Goal: Task Accomplishment & Management: Complete application form

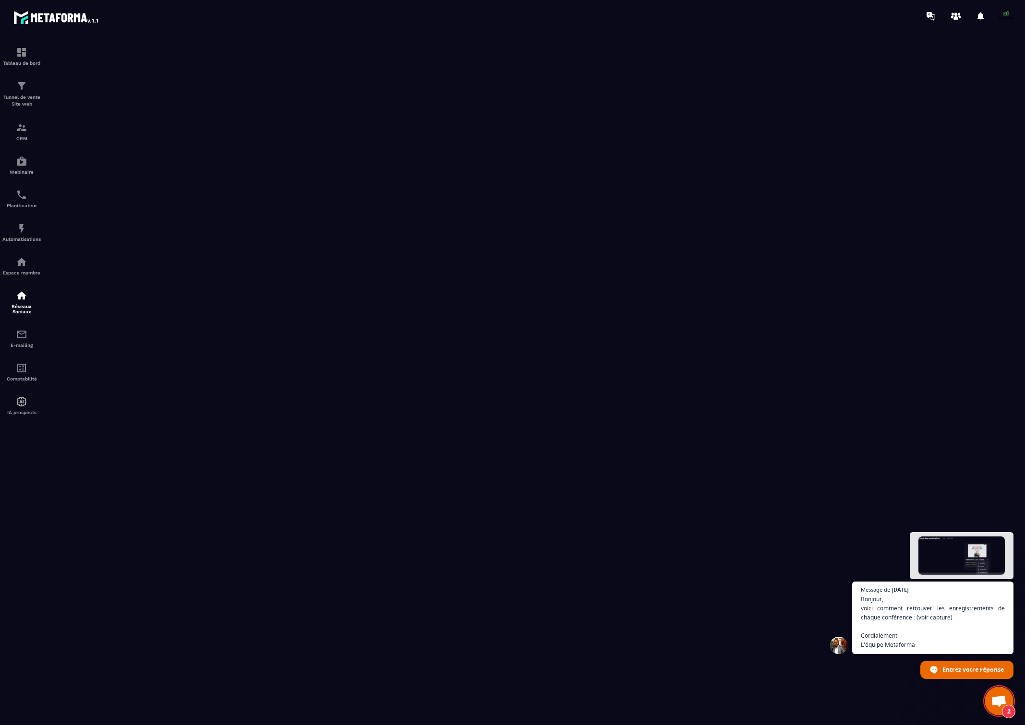
scroll to position [8389, 0]
click at [22, 199] on img at bounding box center [22, 195] width 12 height 12
click at [24, 161] on img at bounding box center [22, 162] width 12 height 12
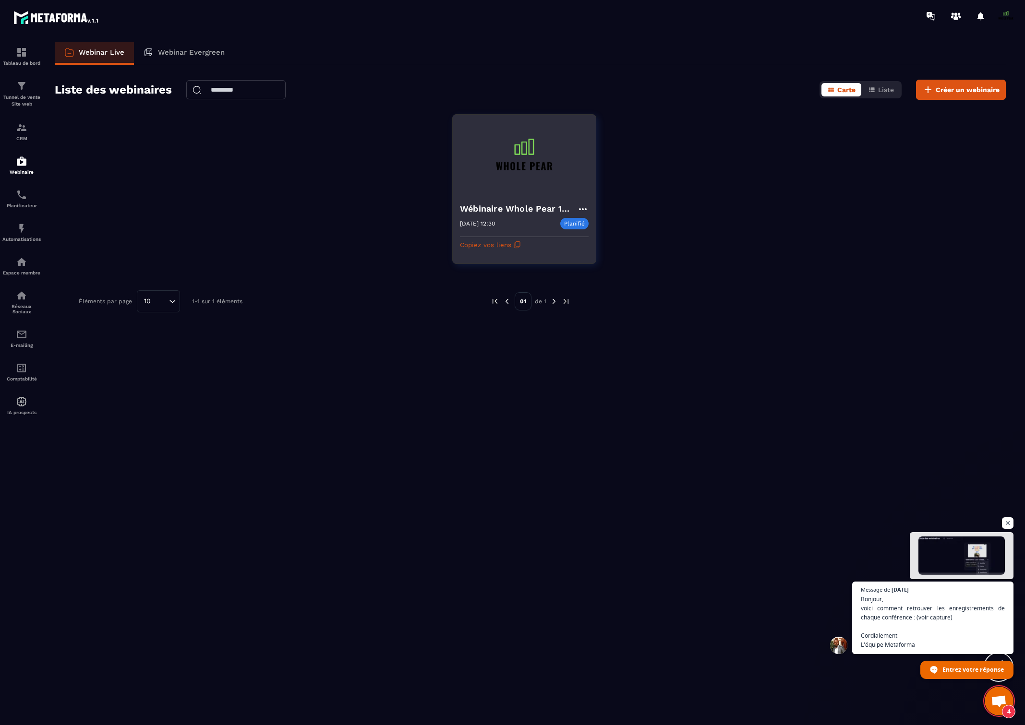
click at [581, 207] on icon at bounding box center [583, 210] width 12 height 12
click at [559, 276] on button "Rediffusion" at bounding box center [553, 280] width 62 height 17
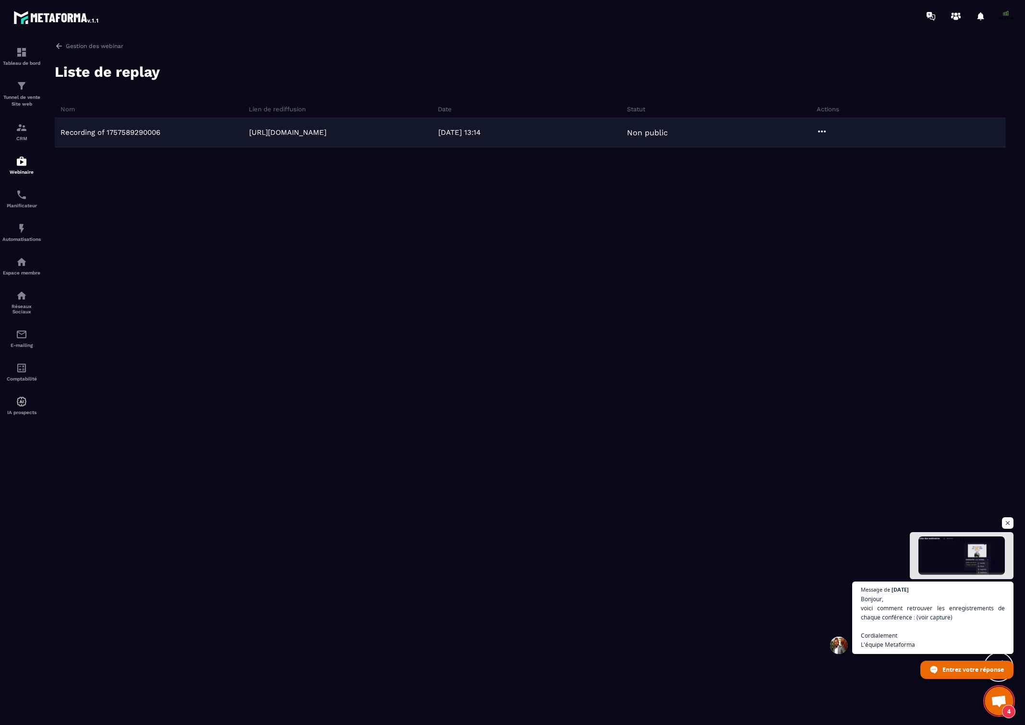
click at [822, 134] on icon at bounding box center [822, 132] width 12 height 12
click at [838, 149] on button "Public" at bounding box center [849, 151] width 65 height 17
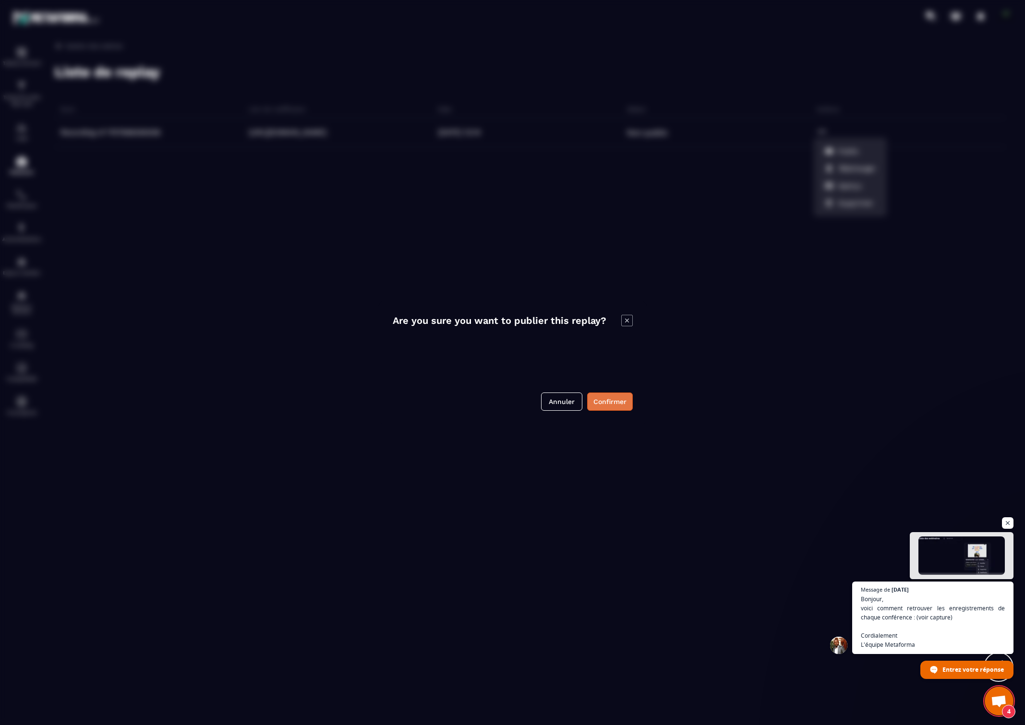
click at [602, 404] on button "Confirmer" at bounding box center [610, 402] width 46 height 18
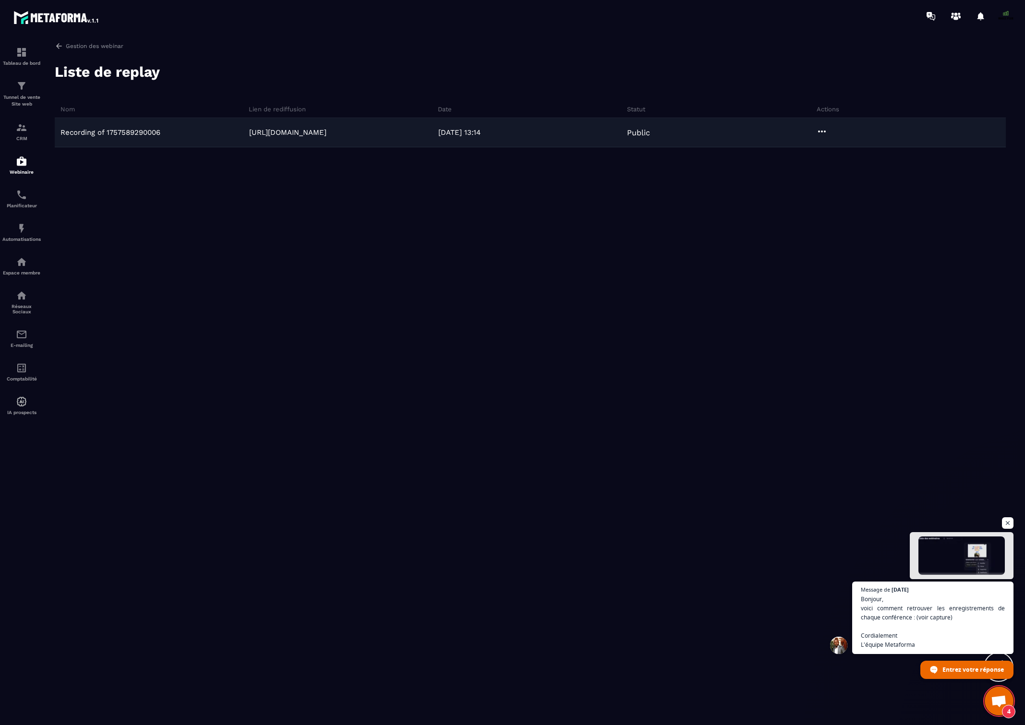
click at [823, 132] on icon at bounding box center [822, 132] width 12 height 12
click at [851, 169] on button "Aperçu" at bounding box center [849, 168] width 65 height 17
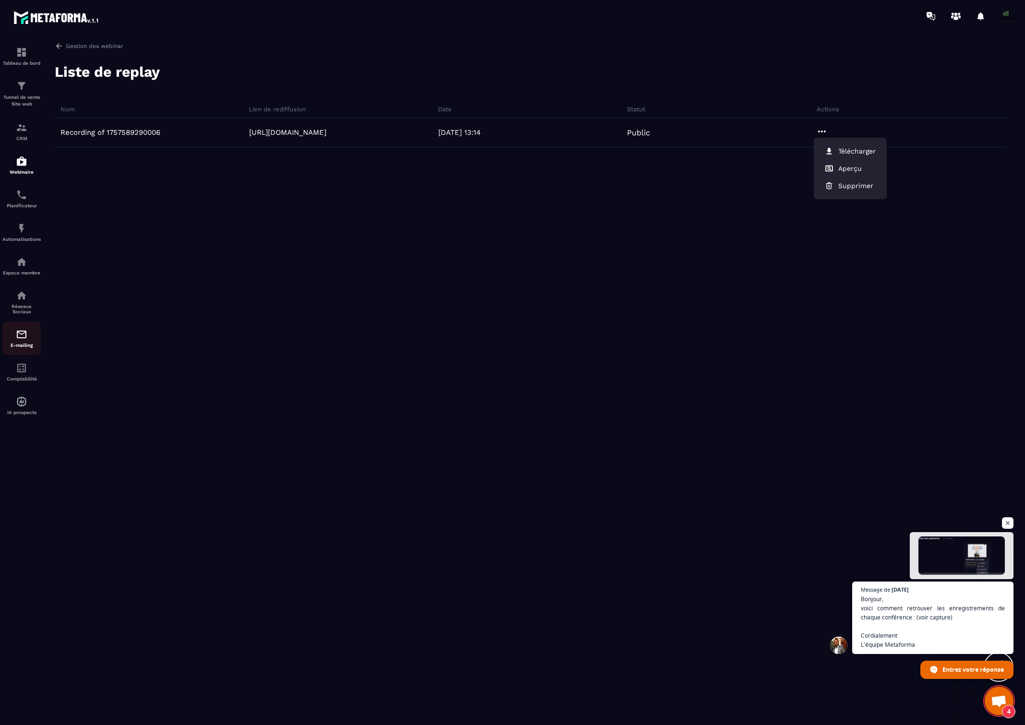
click at [21, 331] on img at bounding box center [22, 335] width 12 height 12
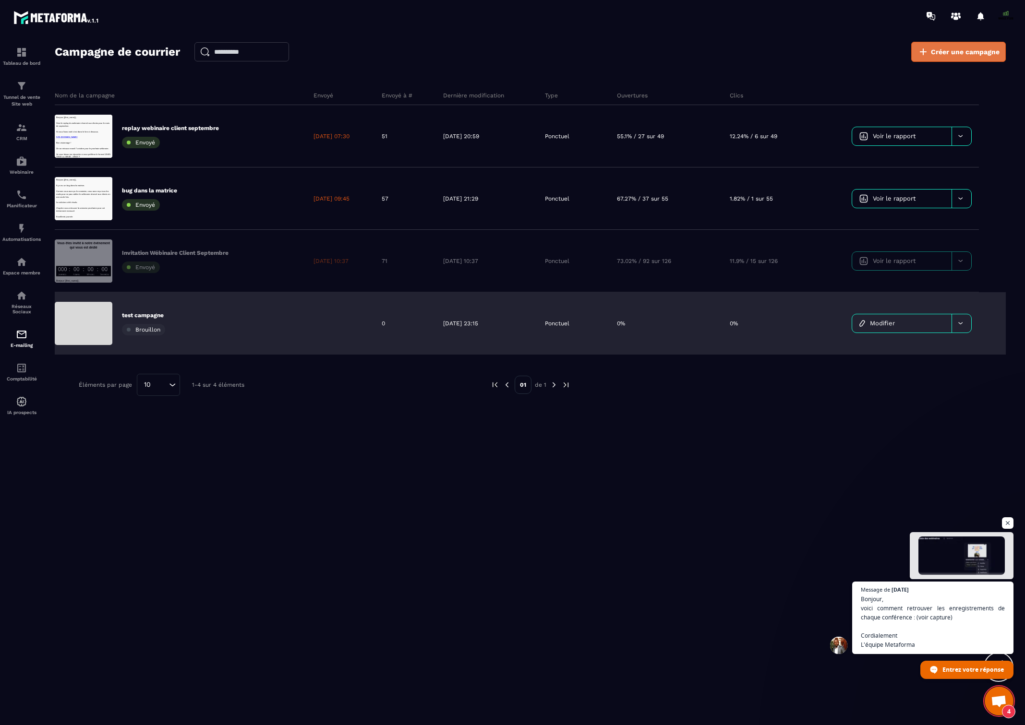
click at [941, 52] on span "Créer une campagne" at bounding box center [965, 52] width 69 height 10
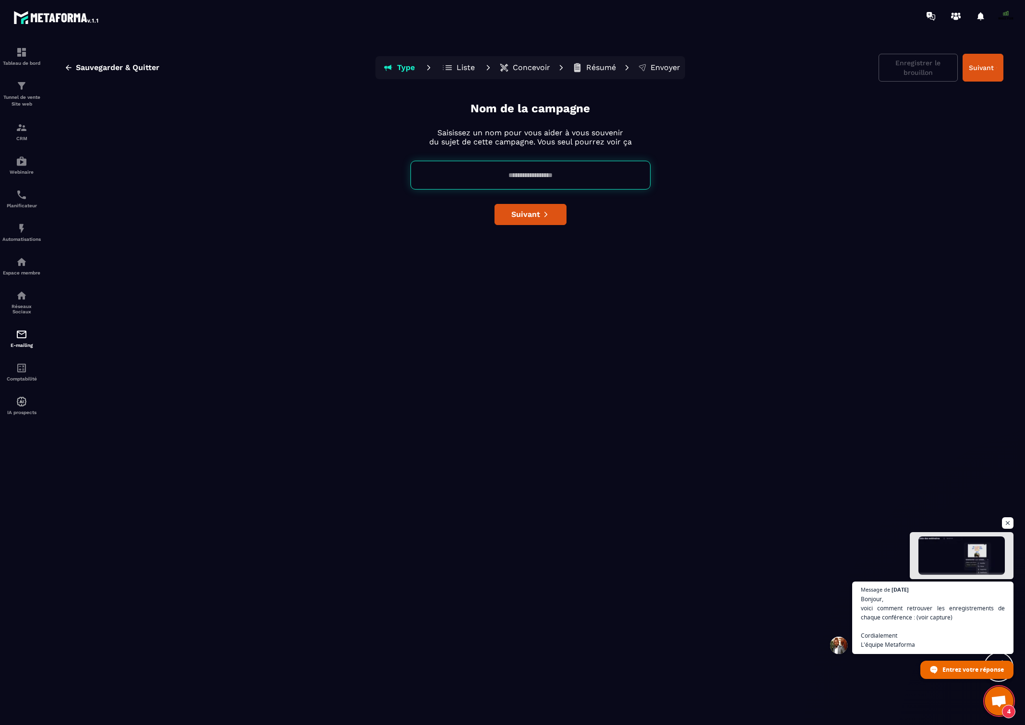
click at [535, 183] on input at bounding box center [530, 175] width 240 height 29
type input "**********"
click at [533, 215] on span "Suivant" at bounding box center [525, 215] width 29 height 10
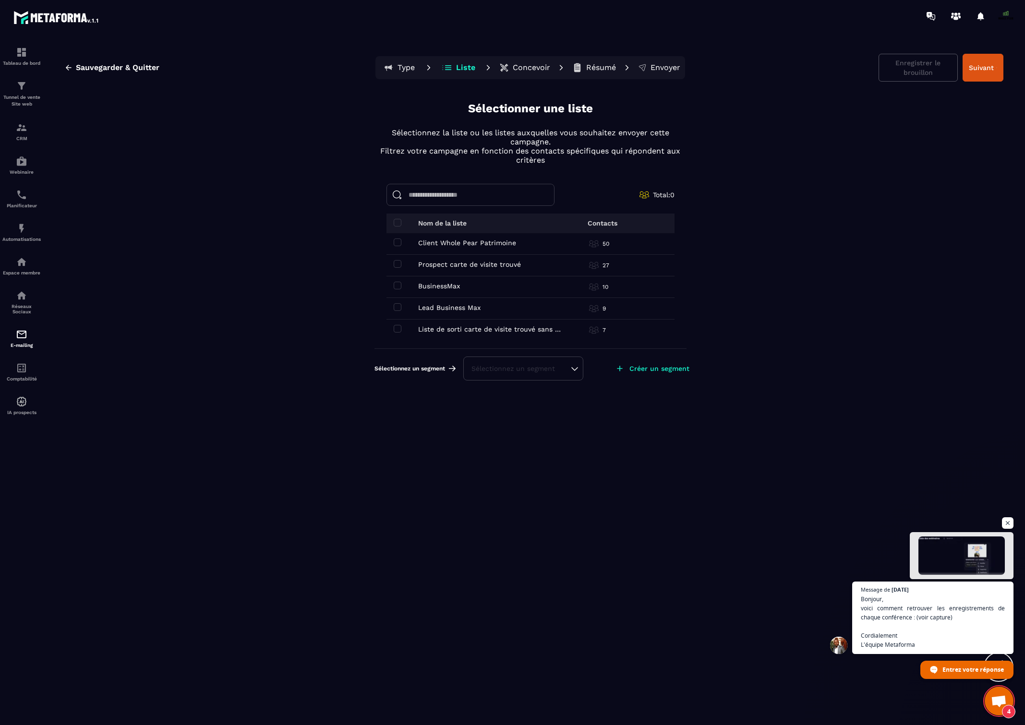
click at [460, 239] on td "Client Whole Pear Patrimoine Client Whole Pear Patrimoine" at bounding box center [465, 244] width 158 height 22
click at [396, 239] on span at bounding box center [398, 243] width 8 height 8
click at [978, 69] on button "Suivant" at bounding box center [982, 68] width 41 height 28
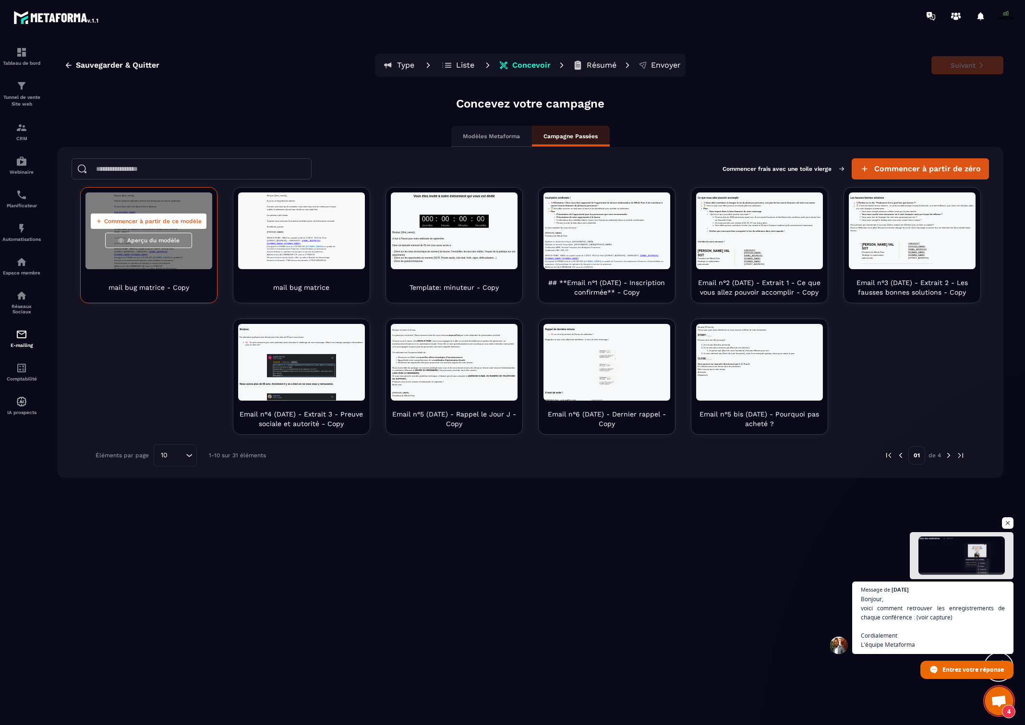
click at [162, 232] on div "Commencer à partir de ce modèle Aperçu du modèle" at bounding box center [148, 230] width 127 height 77
click at [162, 242] on span "Aperçu du modèle" at bounding box center [153, 241] width 52 height 8
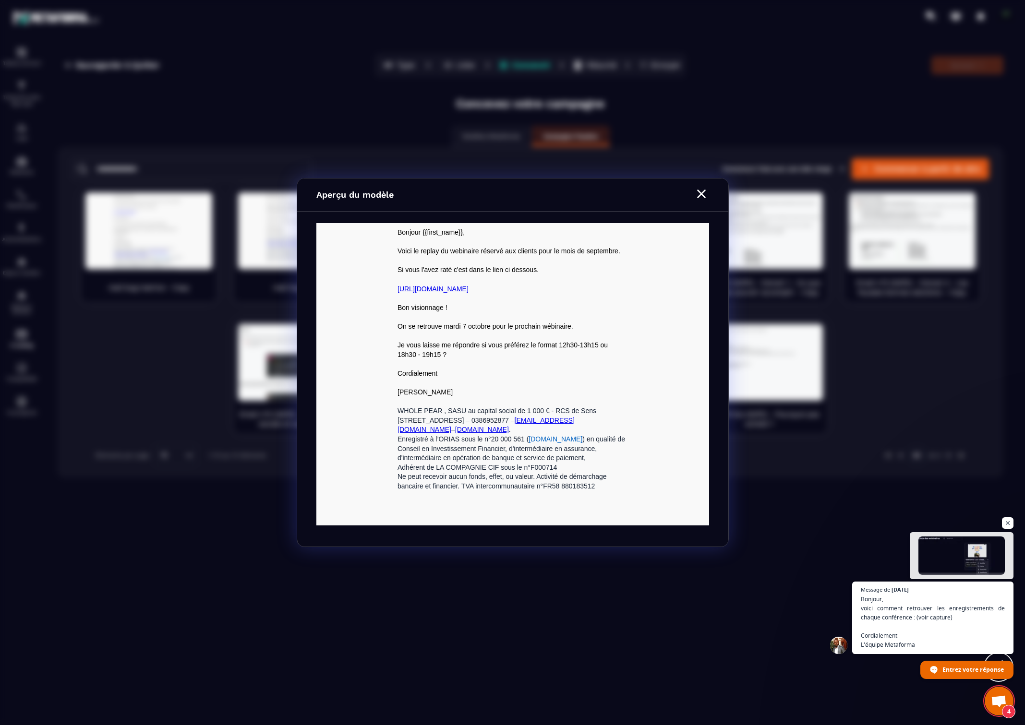
click at [583, 258] on p at bounding box center [512, 261] width 230 height 10
click at [700, 192] on icon "Modal window" at bounding box center [701, 193] width 15 height 15
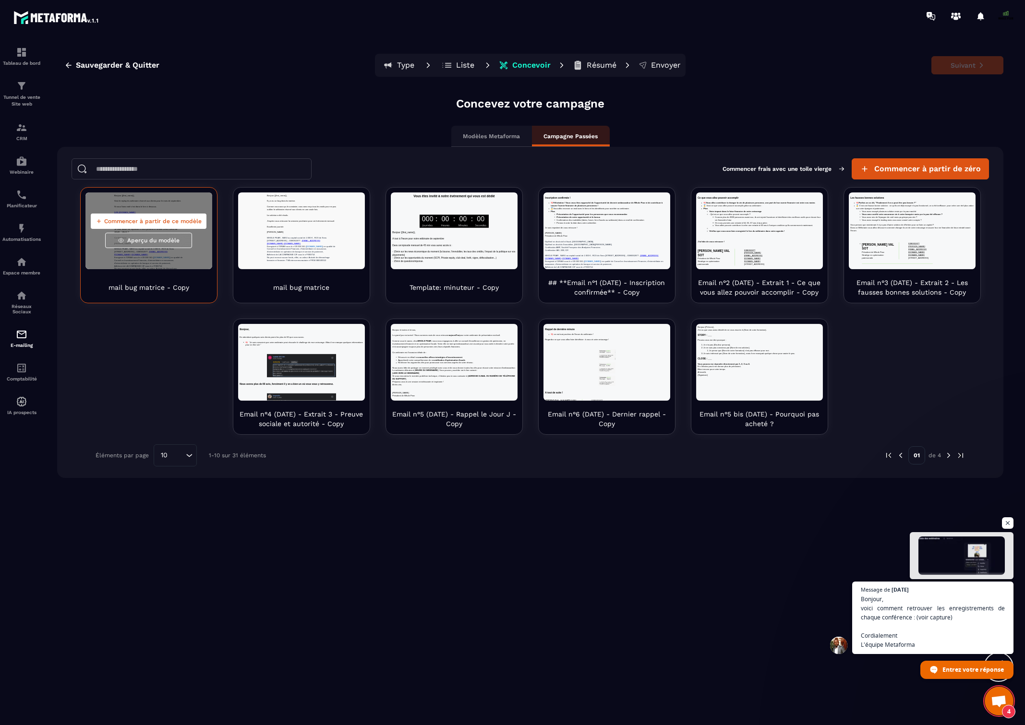
click at [156, 218] on span "Commencer à partir de ce modèle" at bounding box center [152, 221] width 97 height 8
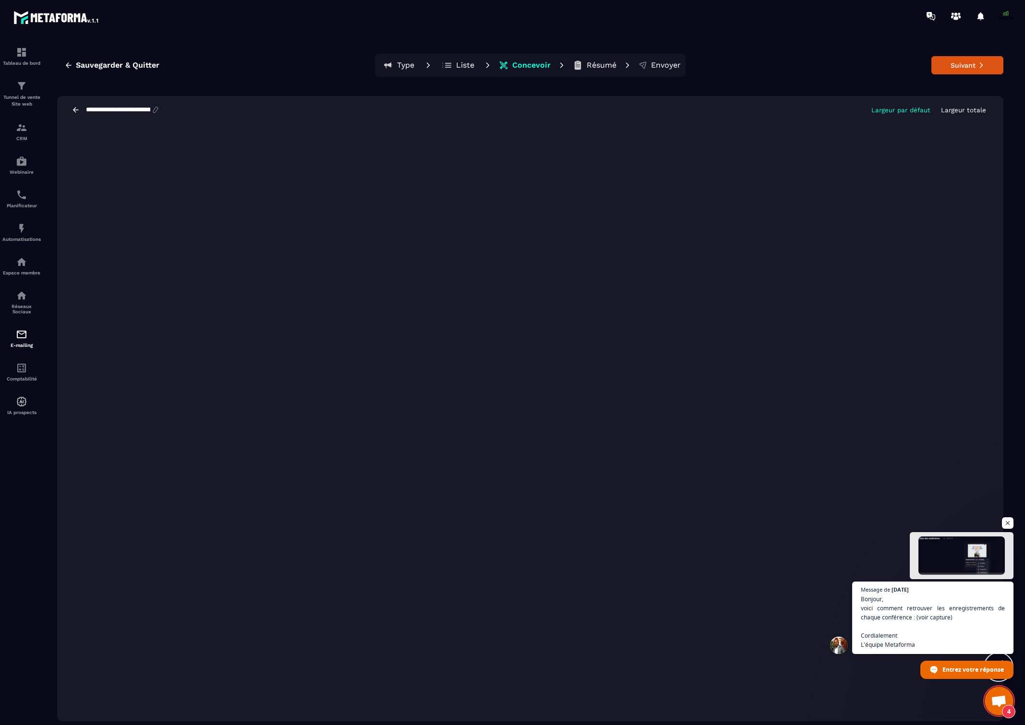
click at [124, 111] on input "**********" at bounding box center [118, 110] width 66 height 8
type input "**********"
click at [838, 107] on div "**********" at bounding box center [530, 110] width 946 height 28
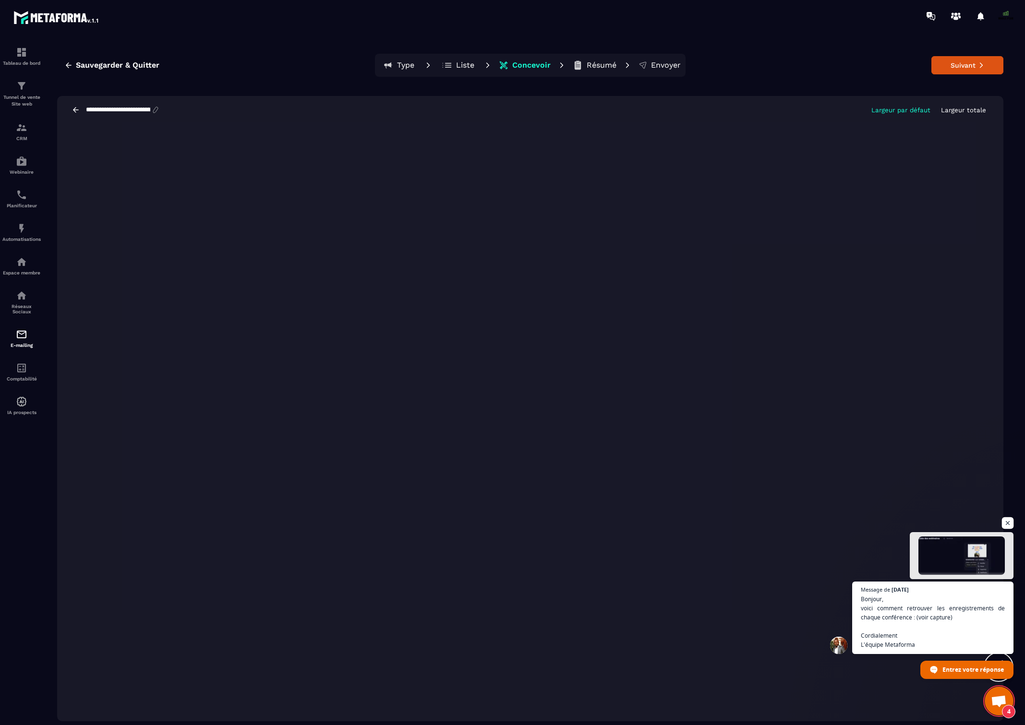
click at [1008, 525] on span "Ouvrir le chat" at bounding box center [1008, 523] width 12 height 12
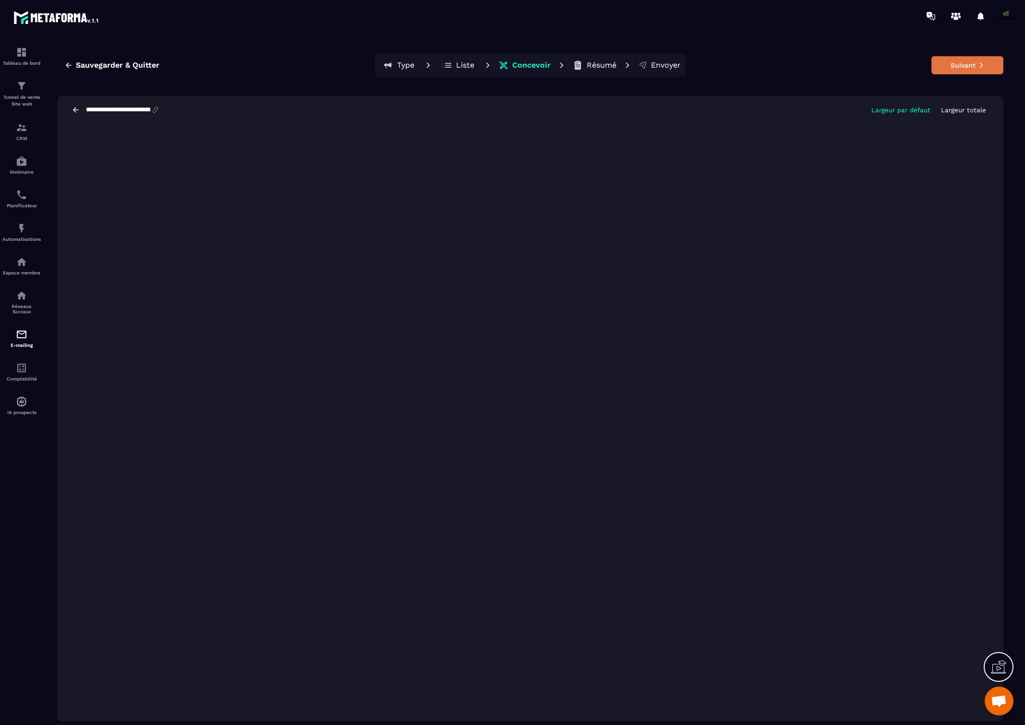
click at [978, 68] on icon at bounding box center [981, 65] width 7 height 7
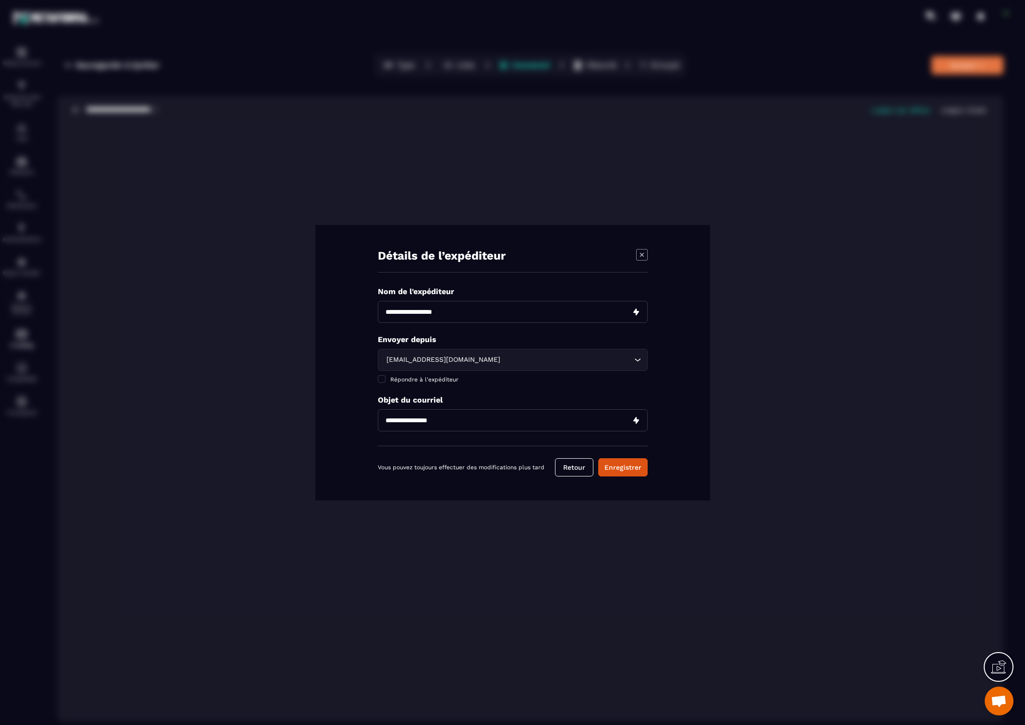
click at [410, 315] on input "Modal window" at bounding box center [513, 312] width 270 height 22
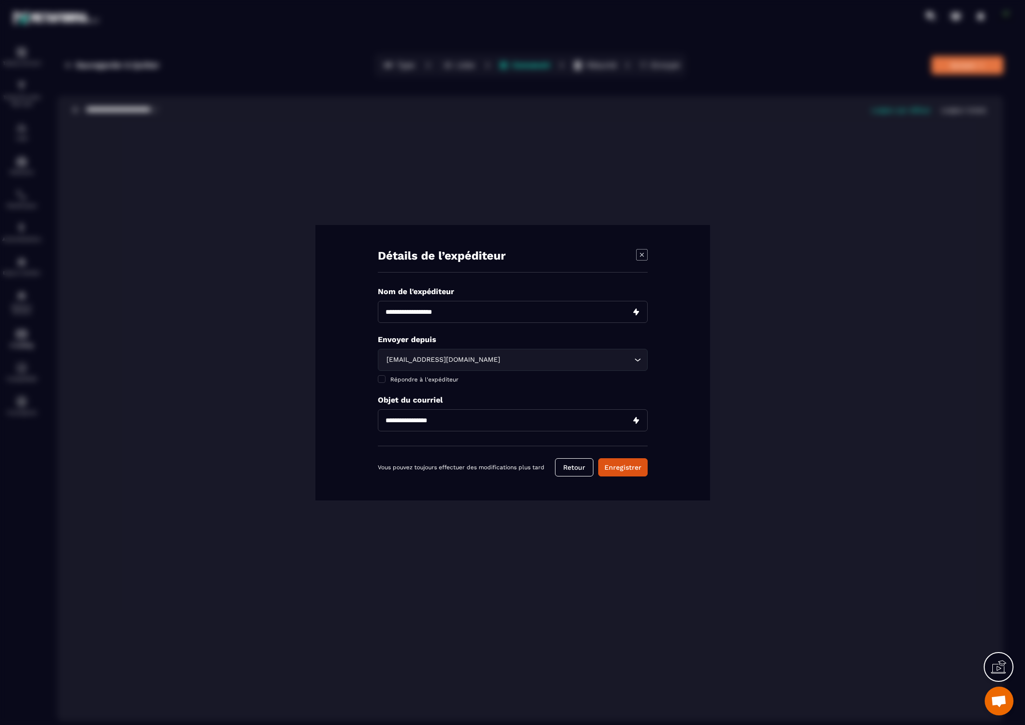
click at [410, 315] on input "Modal window" at bounding box center [513, 312] width 270 height 22
type input "**********"
click at [393, 377] on span "Répondre à l'expéditeur" at bounding box center [424, 379] width 68 height 7
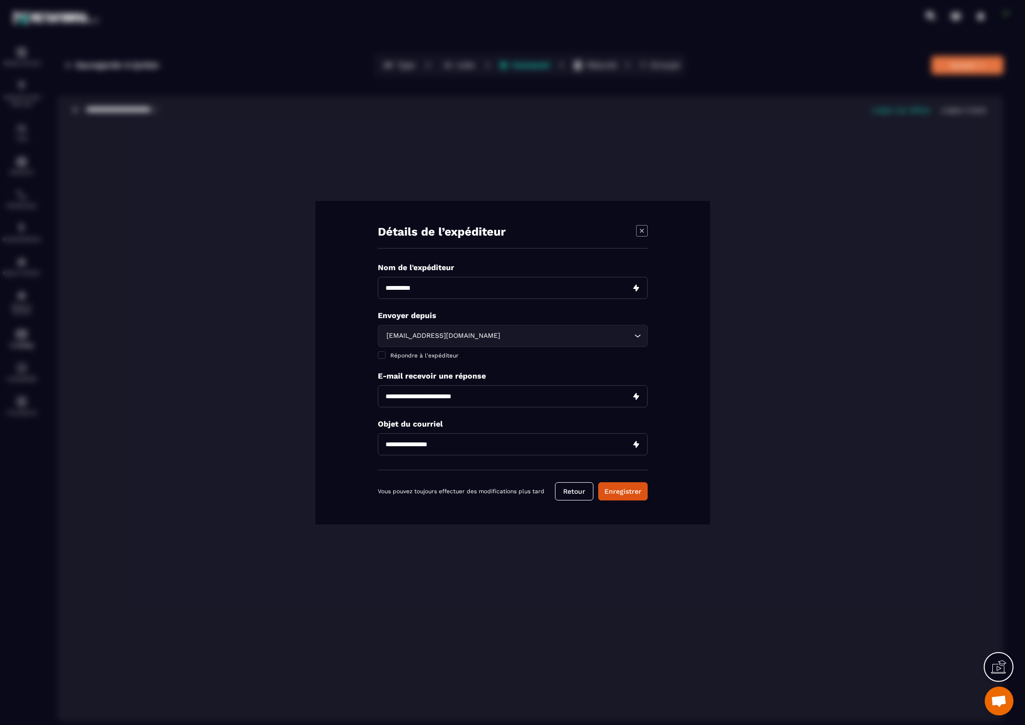
click at [403, 395] on input "Modal window" at bounding box center [513, 396] width 270 height 22
type input "**********"
click at [423, 448] on input "**********" at bounding box center [513, 444] width 270 height 22
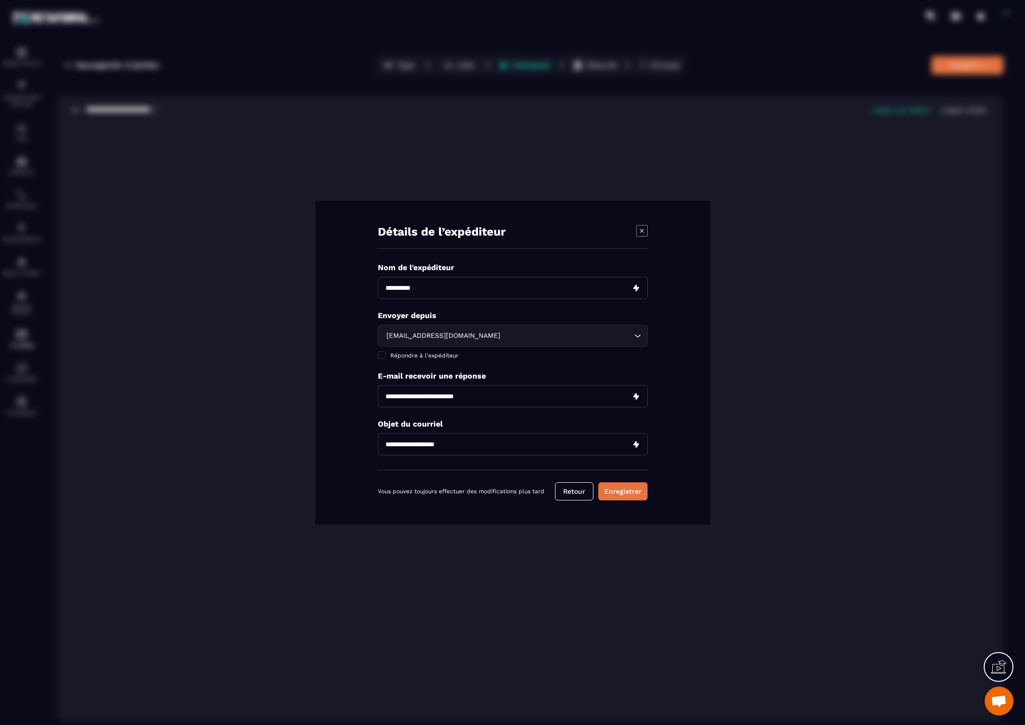
type input "**********"
click at [630, 491] on button "Enregistrer" at bounding box center [622, 491] width 49 height 18
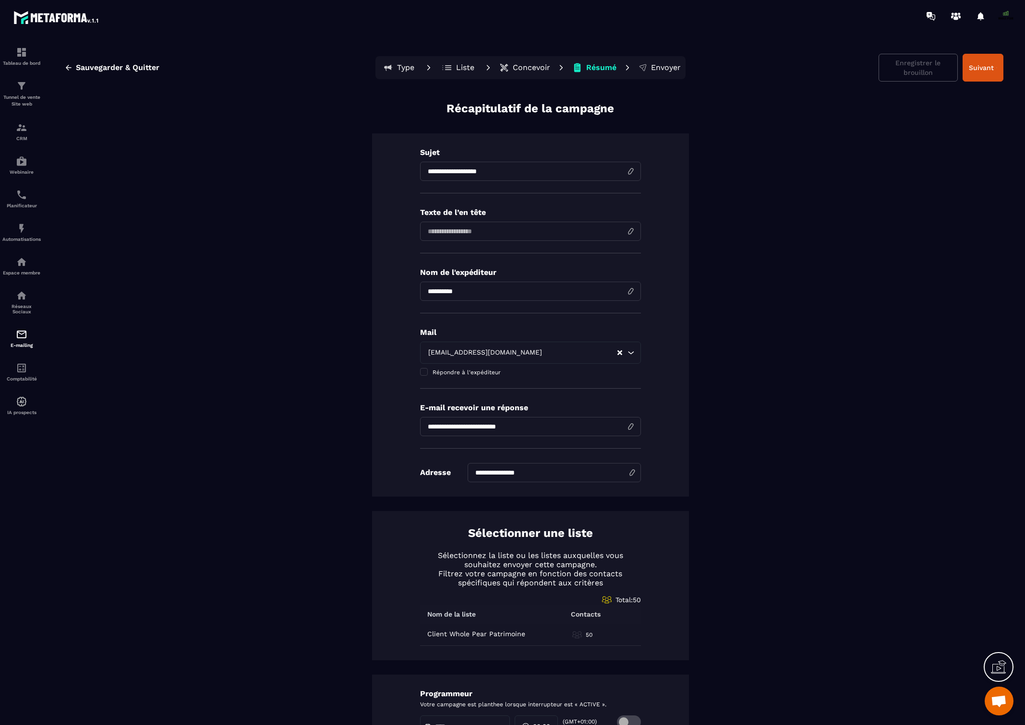
click at [546, 233] on input at bounding box center [530, 231] width 221 height 19
type input "**********"
click at [979, 72] on button "Suivant" at bounding box center [982, 68] width 41 height 28
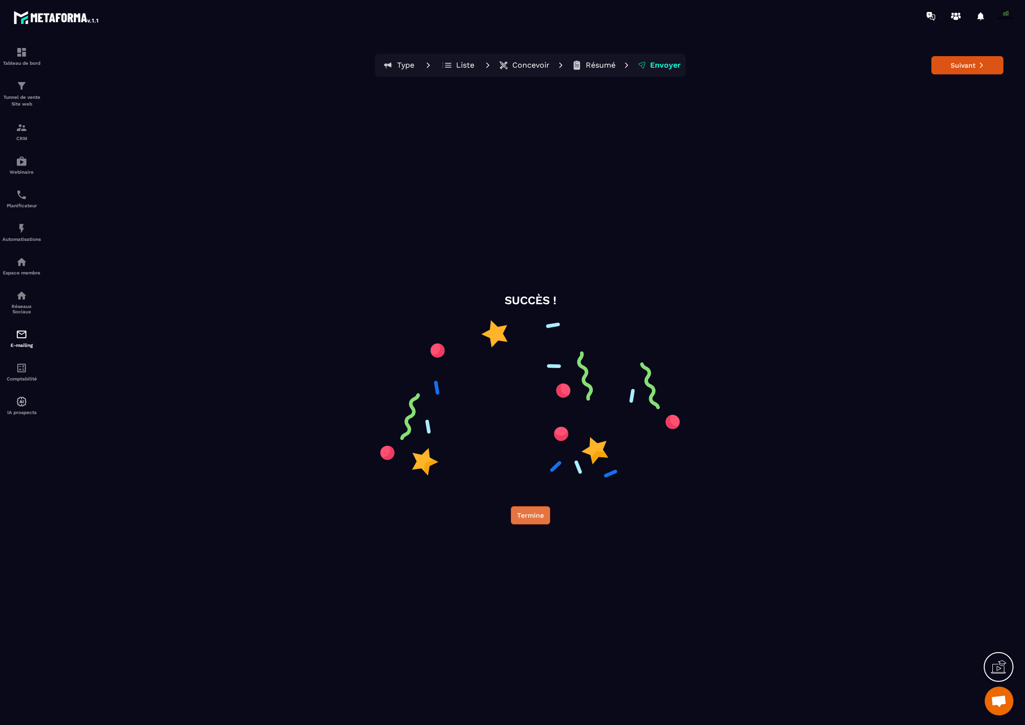
click at [531, 517] on button "Termine" at bounding box center [530, 515] width 39 height 18
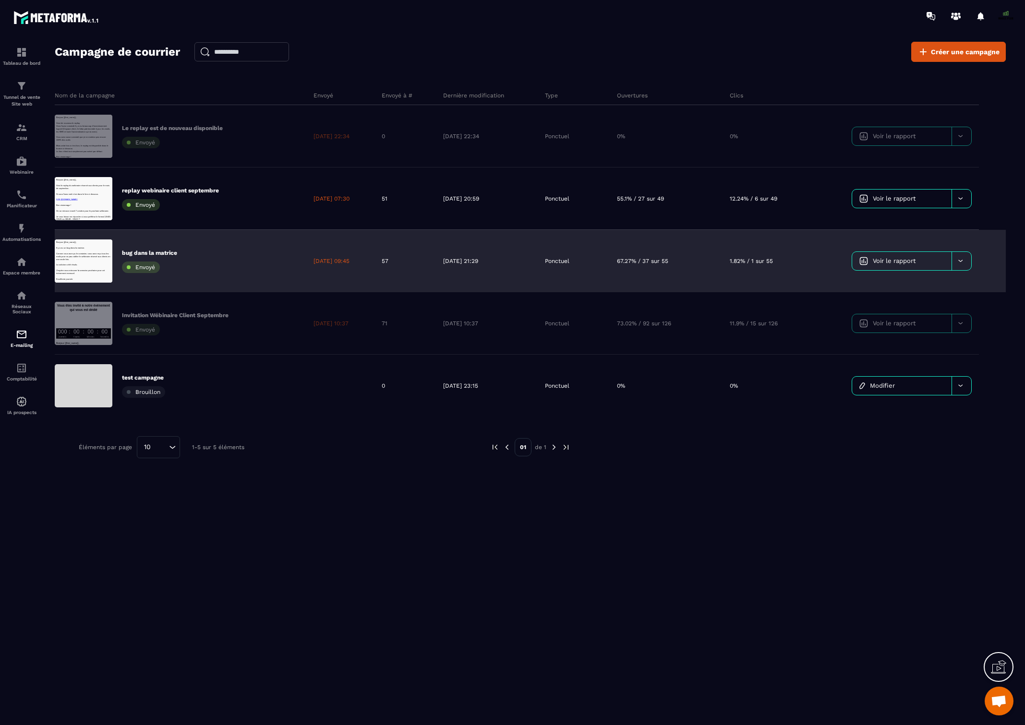
click at [964, 264] on div at bounding box center [961, 261] width 20 height 18
click at [899, 262] on span "Voir le rapport" at bounding box center [894, 260] width 43 height 7
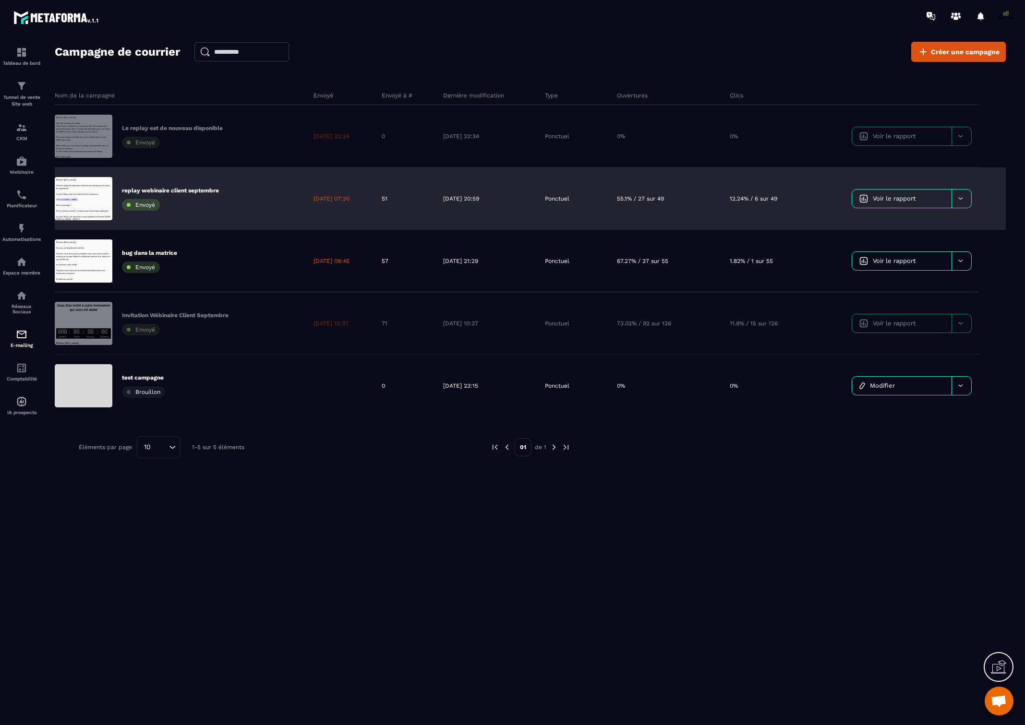
click at [901, 196] on span "Voir le rapport" at bounding box center [894, 198] width 43 height 7
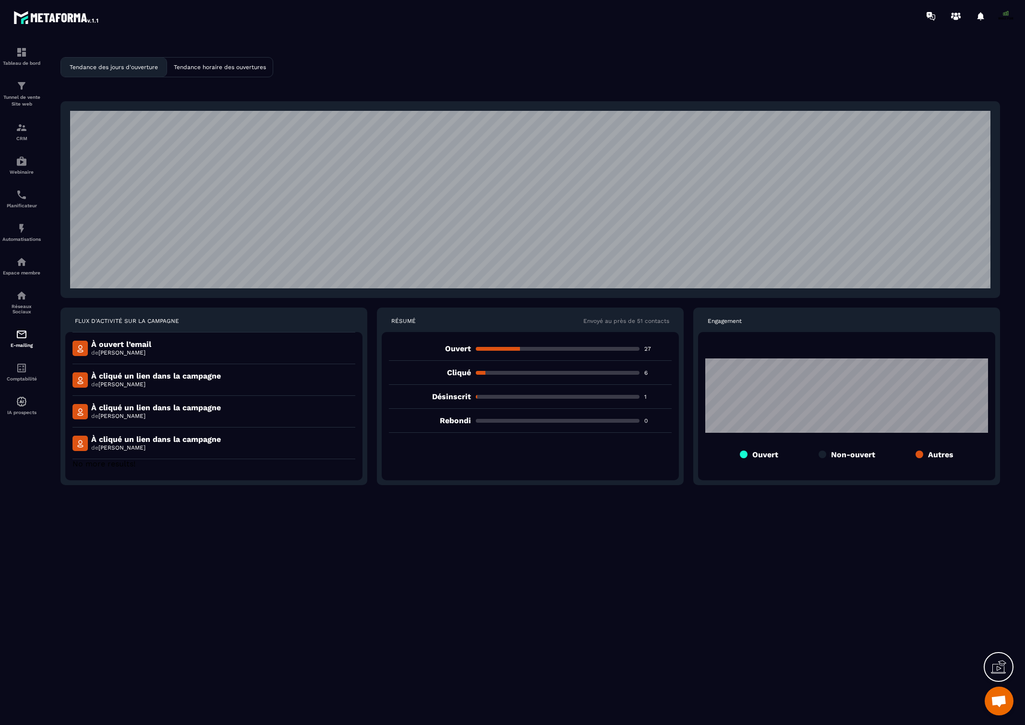
scroll to position [990, 0]
click at [457, 395] on p "Désinscrit" at bounding box center [430, 396] width 82 height 9
click at [204, 71] on div "Tendance horaire des ouvertures" at bounding box center [220, 67] width 106 height 19
click at [144, 66] on p "Tendance des jours d'ouverture" at bounding box center [114, 67] width 88 height 7
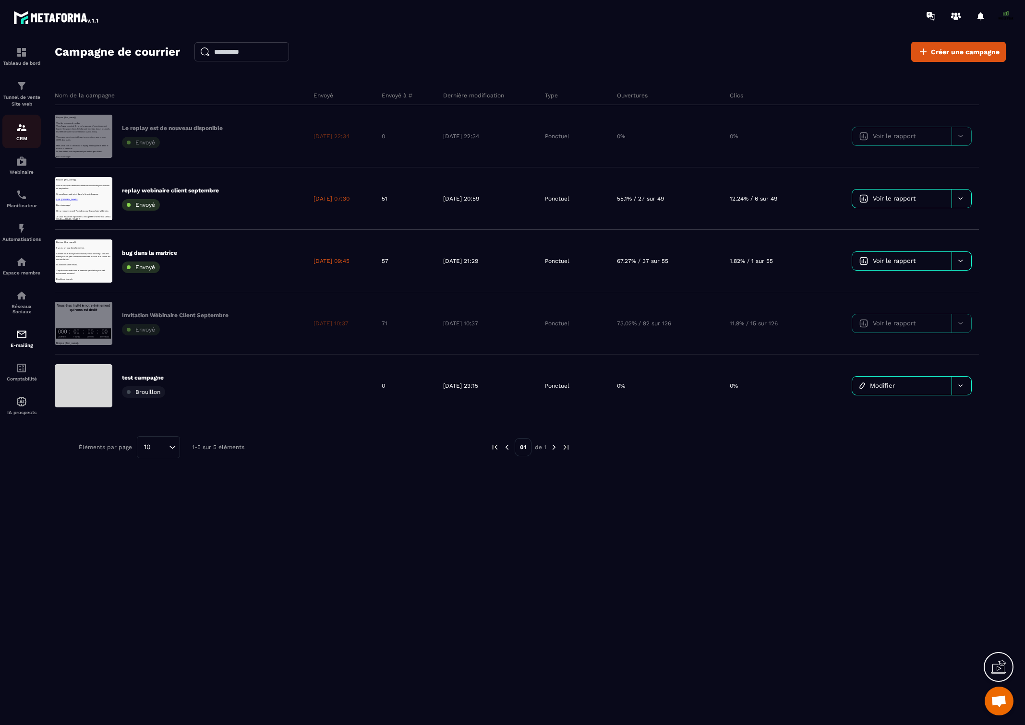
click at [22, 126] on img at bounding box center [22, 128] width 12 height 12
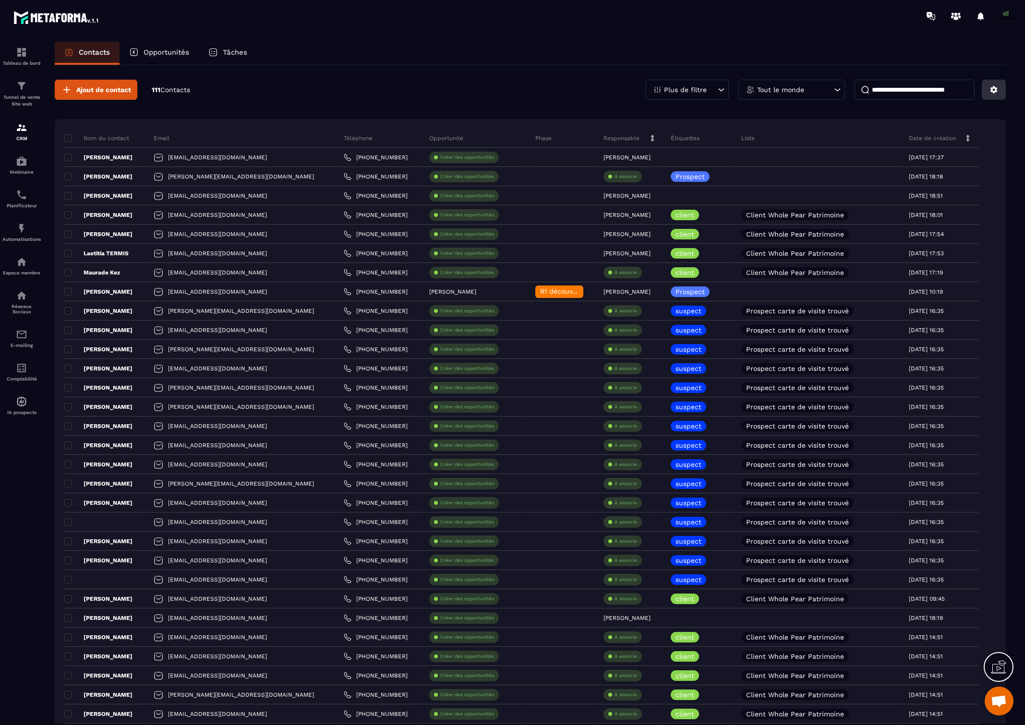
click at [996, 90] on icon at bounding box center [993, 89] width 7 height 7
click at [276, 85] on div "Ajout de contact 111 Contacts Plus de filtre Tout le monde Créer / Editer une L…" at bounding box center [530, 90] width 951 height 20
click at [708, 91] on div "Plus de filtre" at bounding box center [687, 90] width 84 height 20
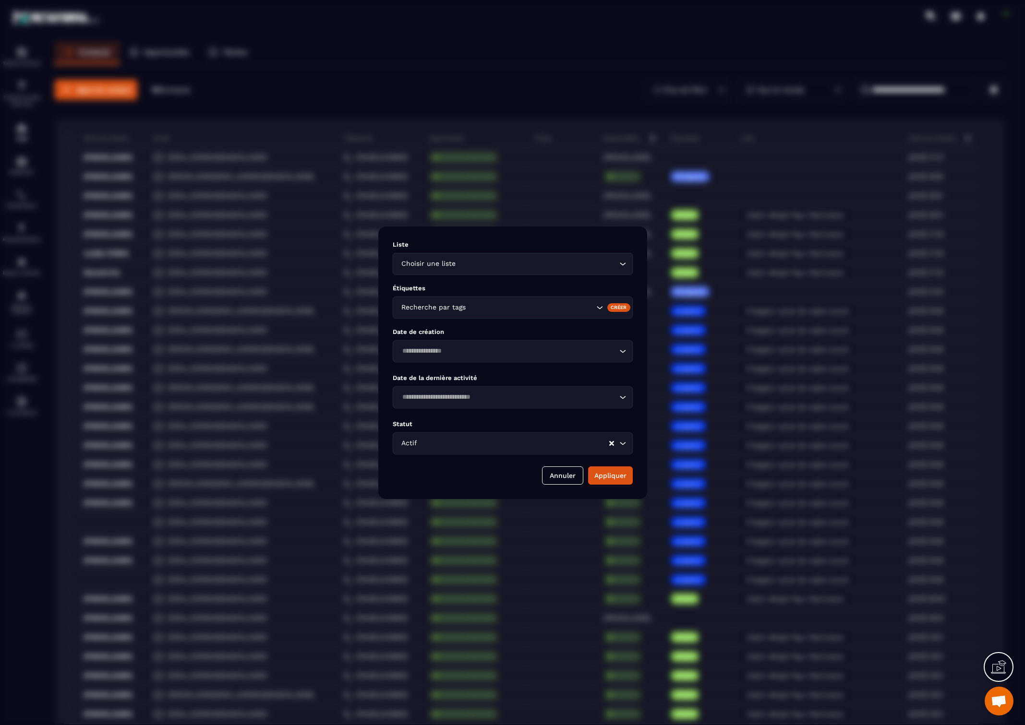
click at [708, 91] on div "Modal window" at bounding box center [512, 362] width 1025 height 725
click at [556, 476] on button "Annuler" at bounding box center [562, 476] width 41 height 18
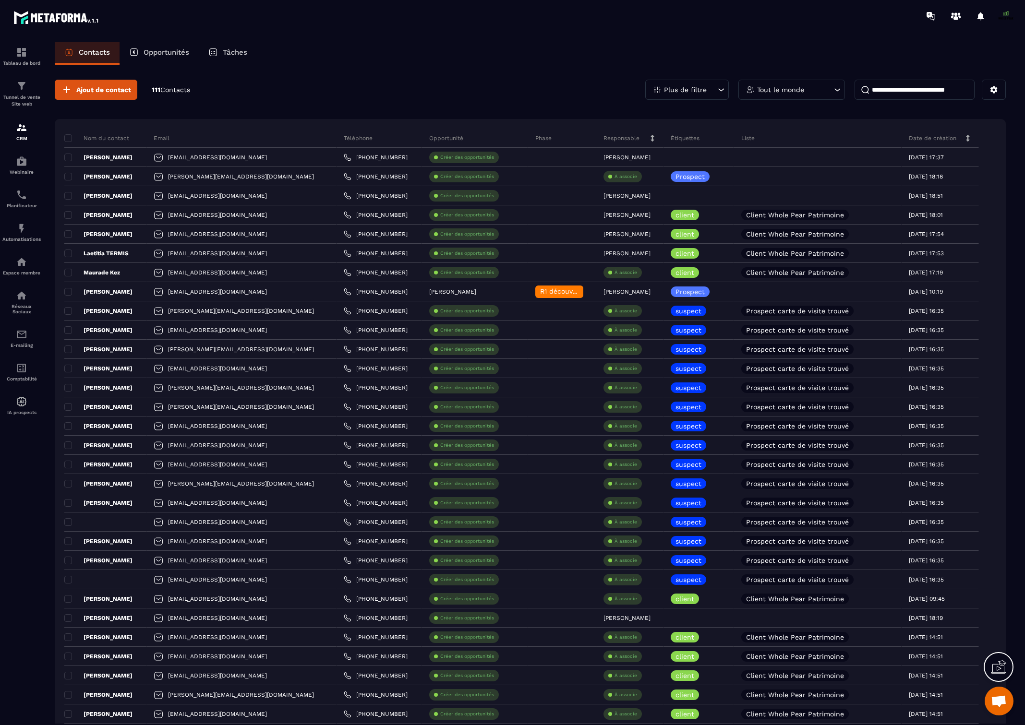
click at [813, 95] on div "Tout le monde" at bounding box center [791, 90] width 107 height 20
click at [920, 90] on input at bounding box center [914, 90] width 120 height 20
click at [989, 90] on icon at bounding box center [993, 89] width 9 height 9
click at [937, 107] on p "Créer / Editer une Liste" at bounding box center [942, 111] width 118 height 15
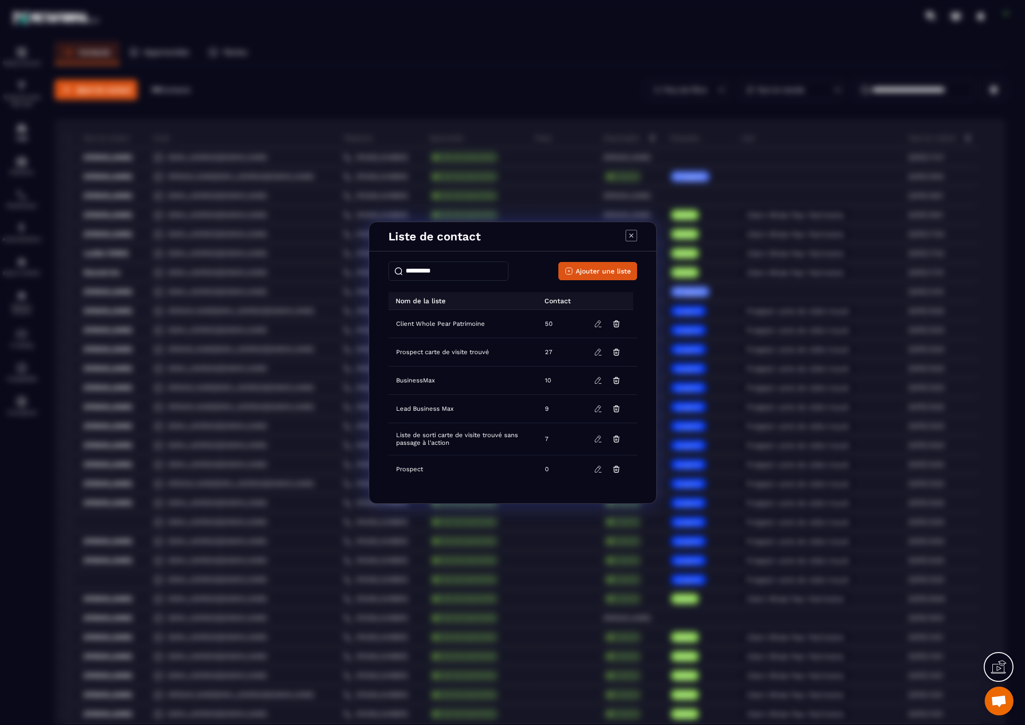
click at [432, 321] on span "Client Whole Pear Patrimoine" at bounding box center [440, 324] width 89 height 8
click at [594, 322] on icon "Modal window" at bounding box center [598, 324] width 9 height 9
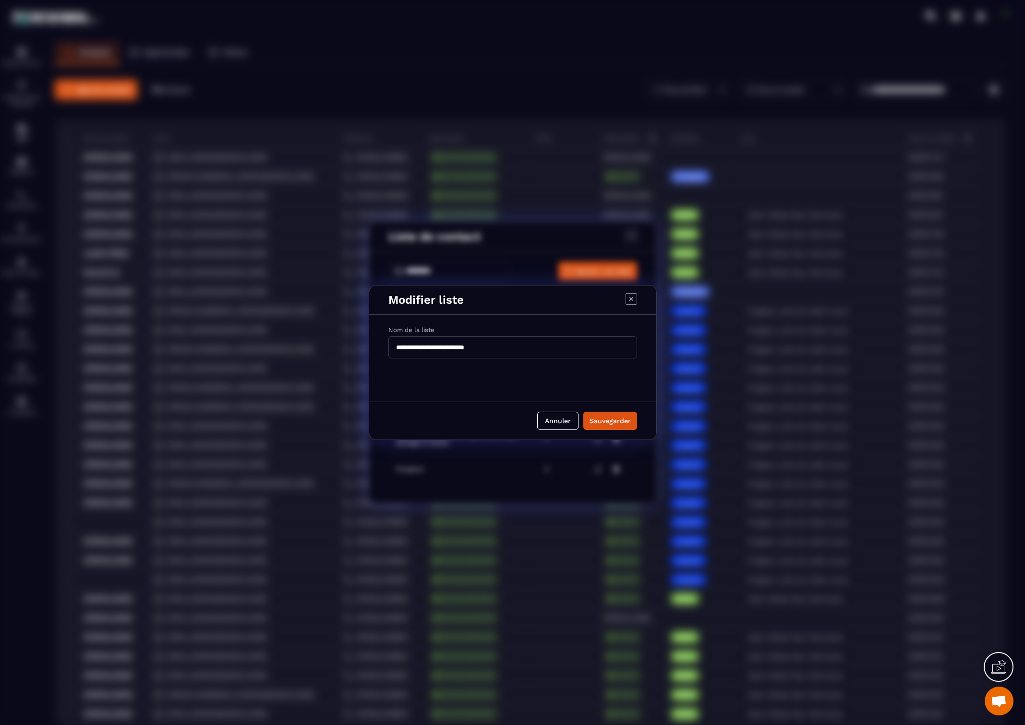
click at [638, 301] on div "Modifier liste" at bounding box center [512, 300] width 287 height 29
click at [632, 296] on icon "Modal window" at bounding box center [631, 299] width 12 height 12
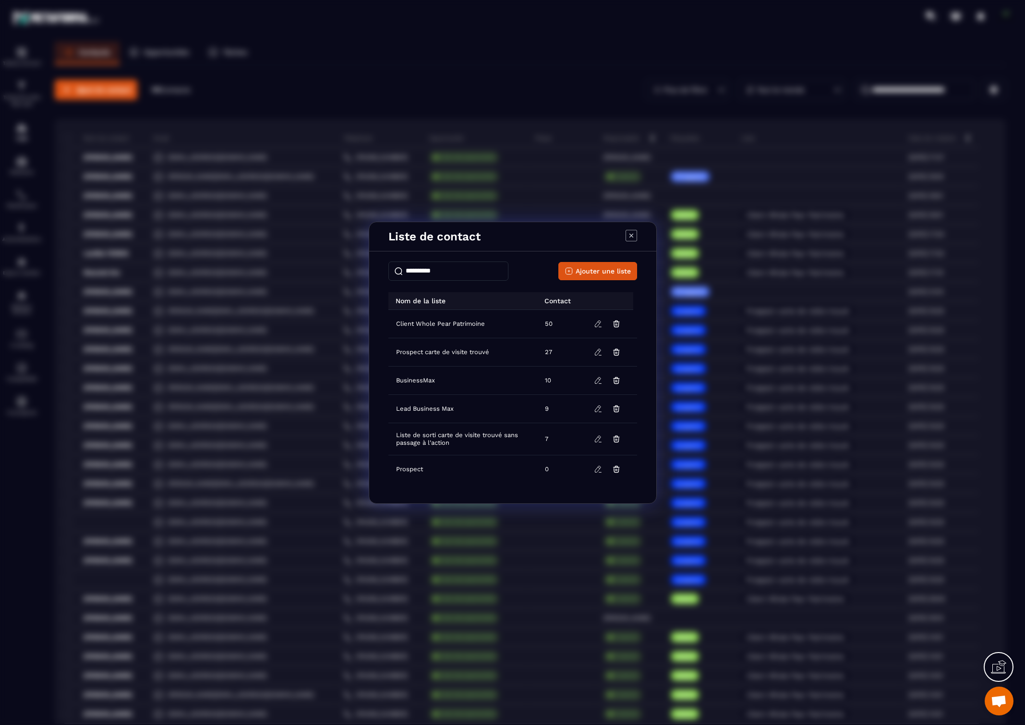
click at [444, 322] on span "Client Whole Pear Patrimoine" at bounding box center [440, 324] width 89 height 8
click at [631, 232] on icon "Modal window" at bounding box center [631, 236] width 12 height 12
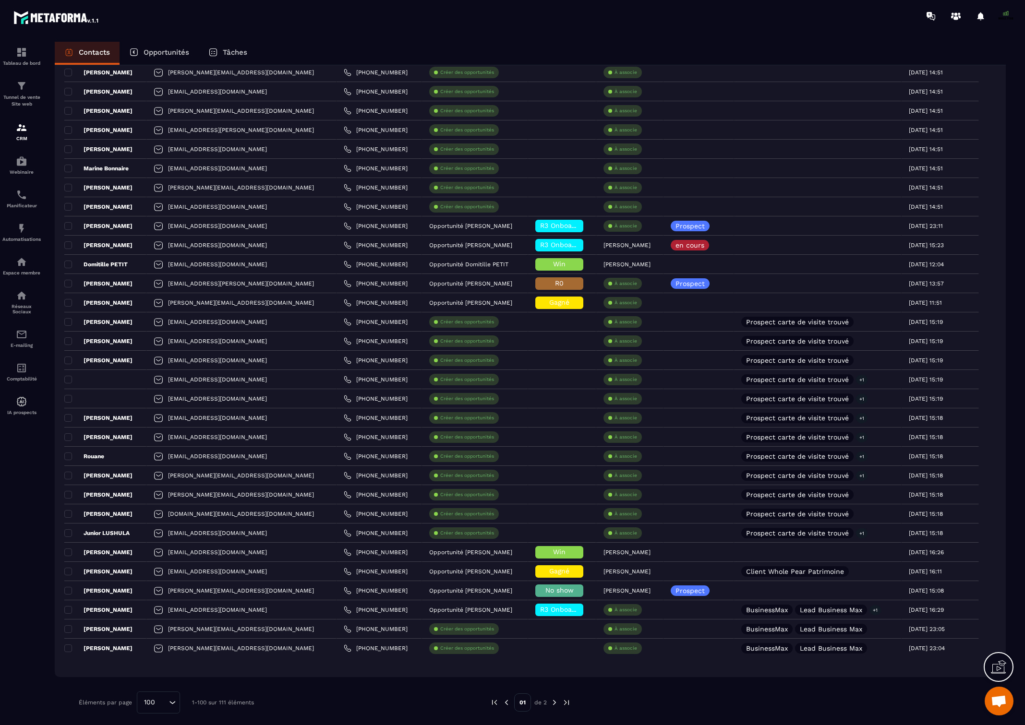
scroll to position [1414, 0]
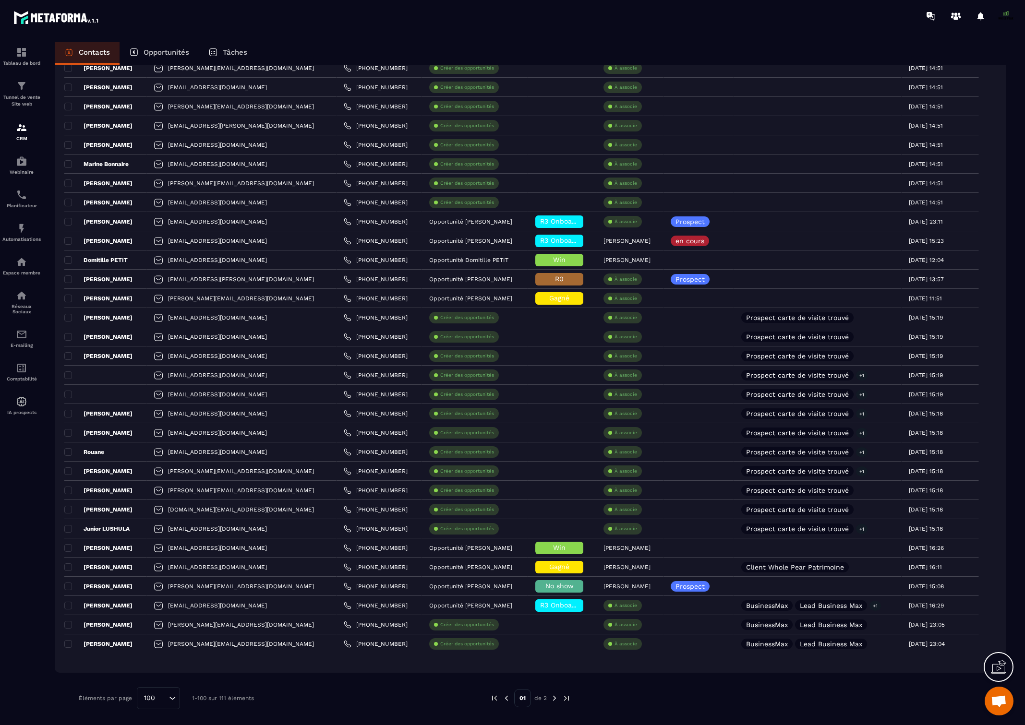
click at [552, 701] on img at bounding box center [554, 698] width 9 height 9
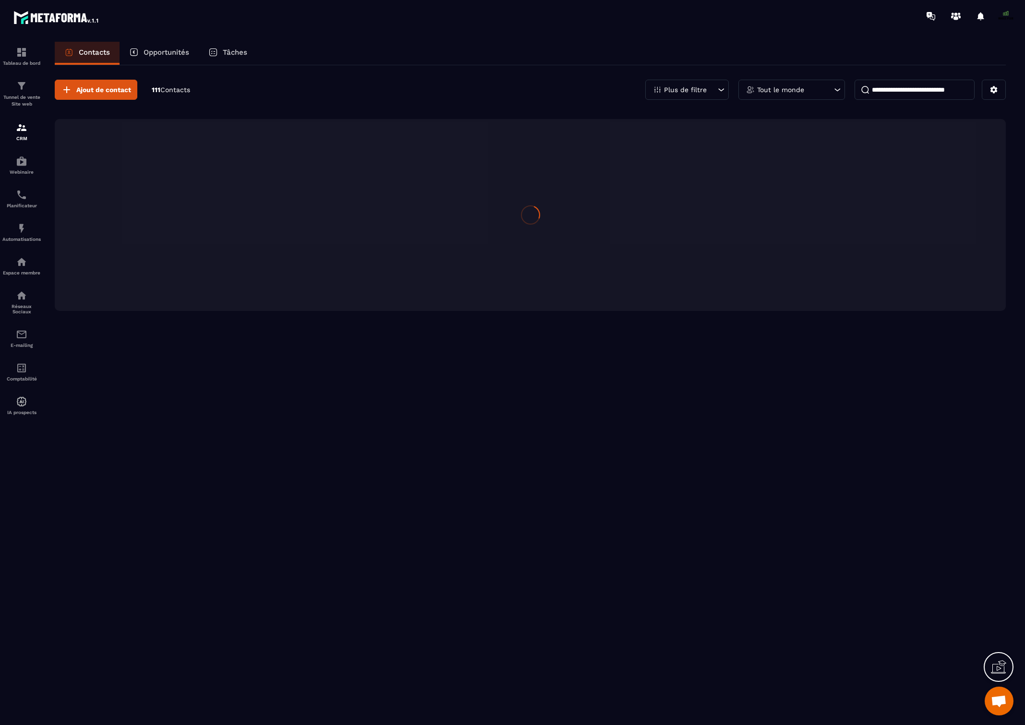
scroll to position [0, 0]
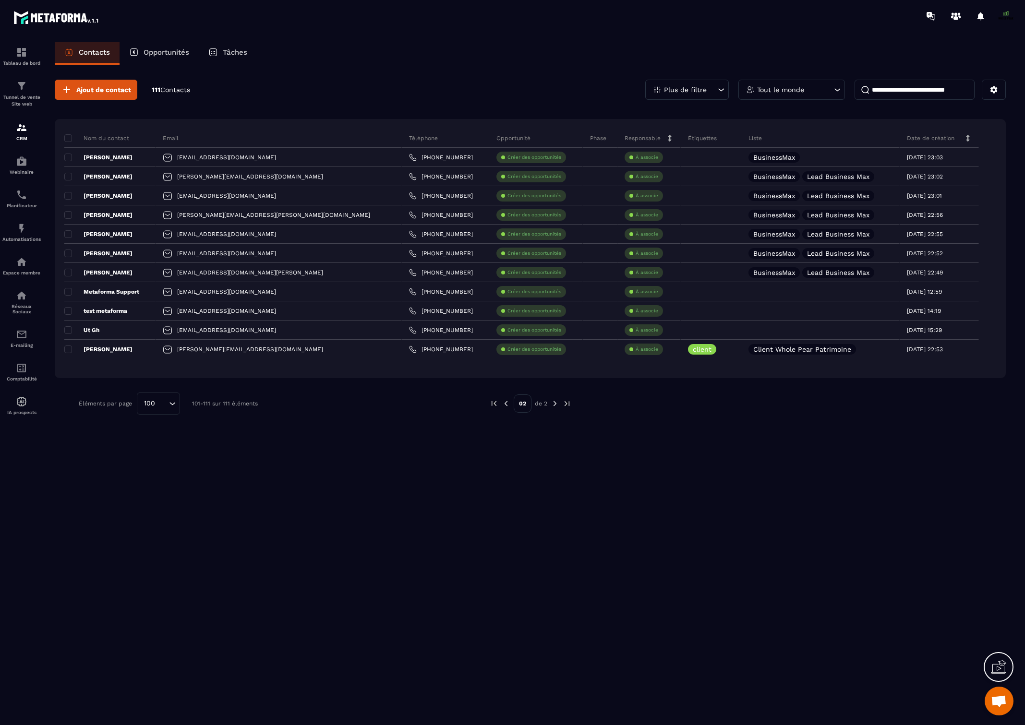
click at [506, 404] on img at bounding box center [506, 403] width 9 height 9
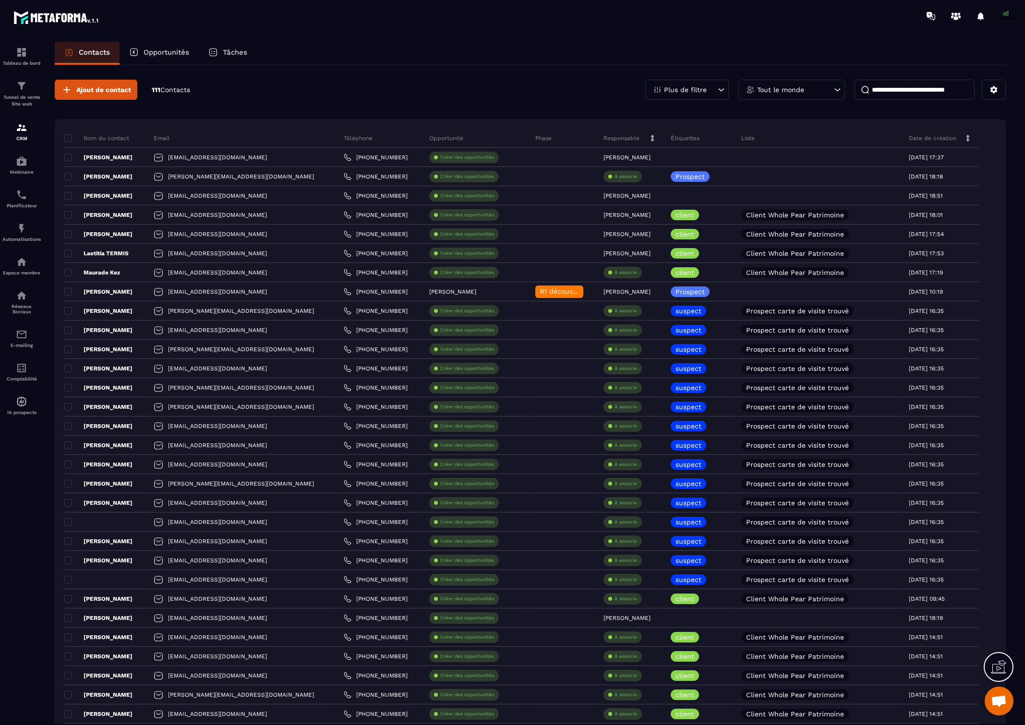
click at [688, 92] on p "Plus de filtre" at bounding box center [685, 89] width 43 height 7
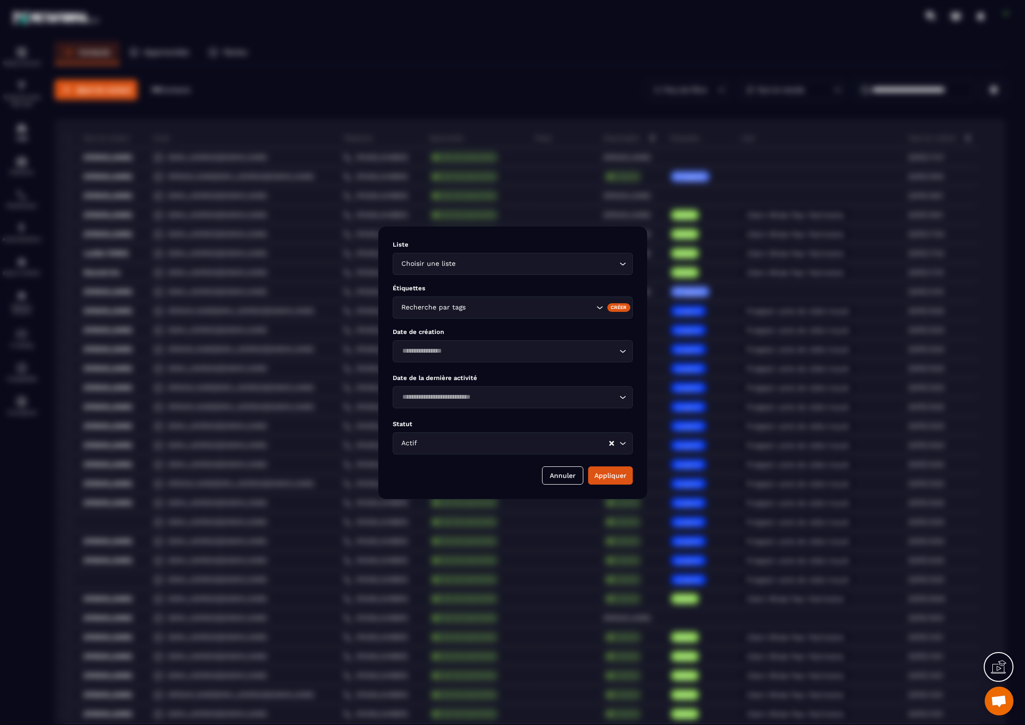
click at [489, 267] on input "Search for option" at bounding box center [536, 264] width 159 height 11
click at [487, 306] on input "Search for option" at bounding box center [530, 307] width 126 height 11
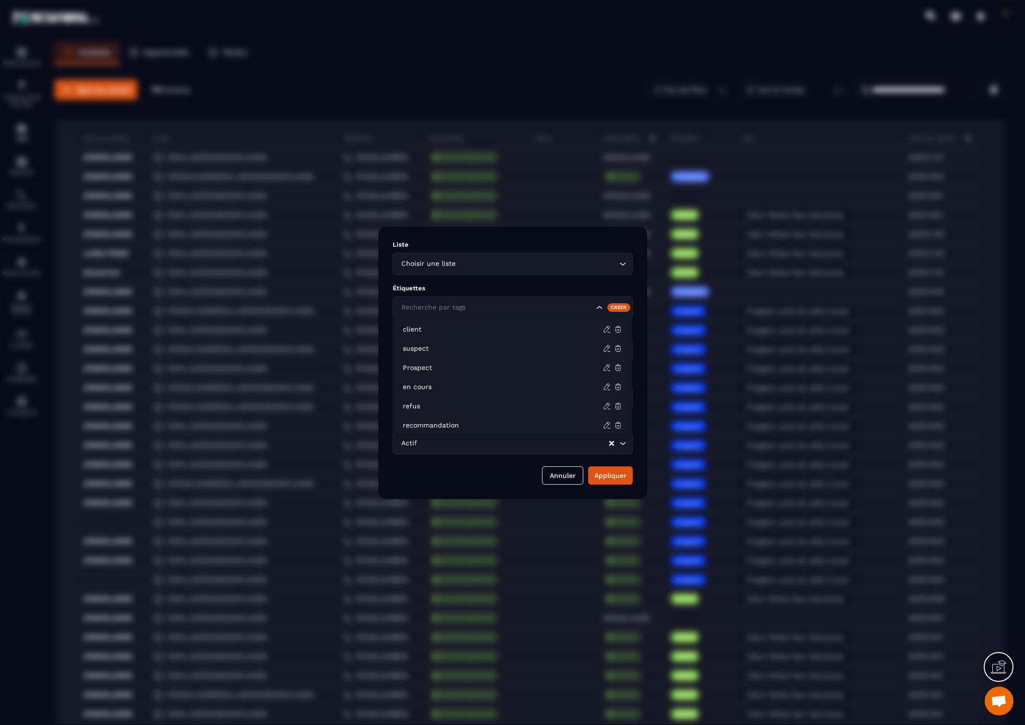
click at [488, 305] on input "Search for option" at bounding box center [496, 307] width 195 height 11
click at [514, 285] on p "Étiquettes" at bounding box center [513, 288] width 240 height 7
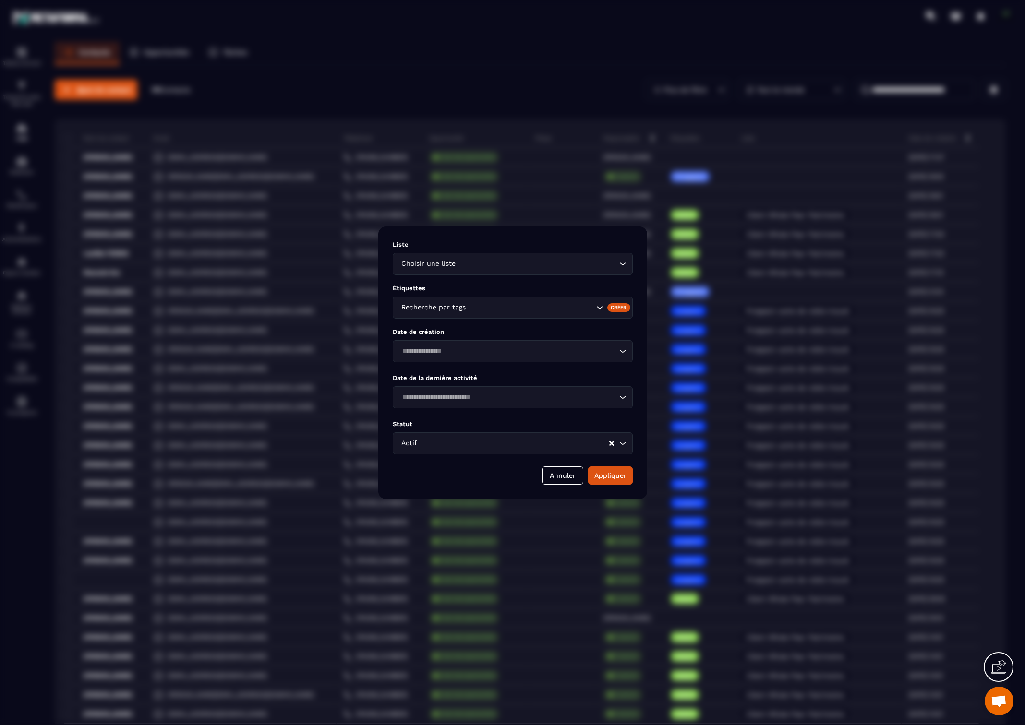
click at [493, 449] on input "Search for option" at bounding box center [513, 443] width 189 height 11
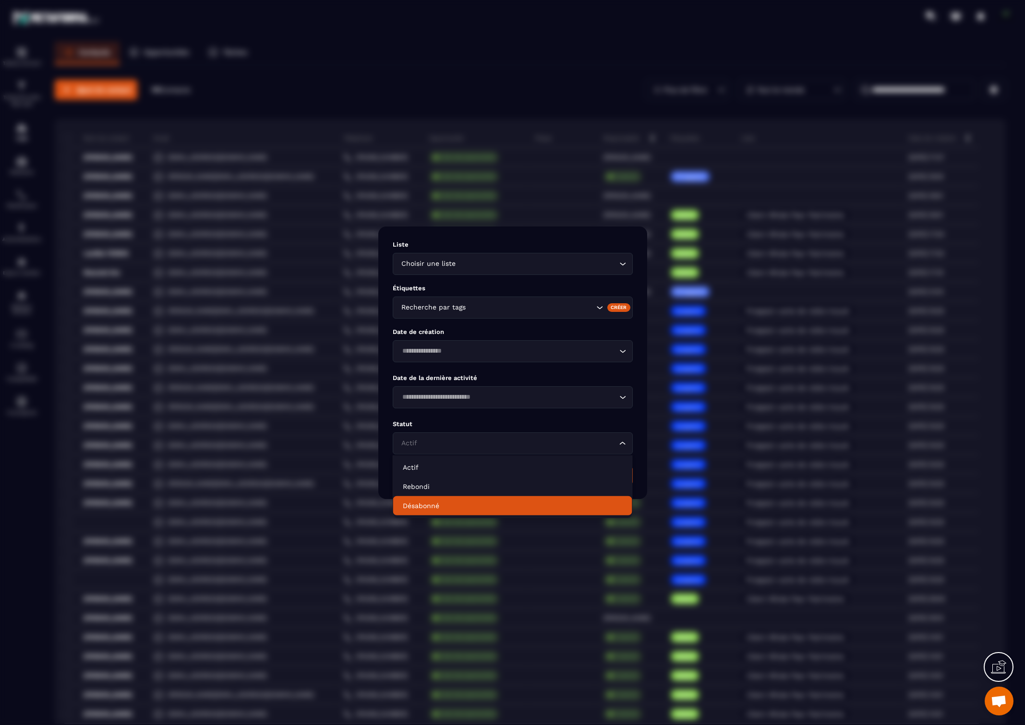
click at [484, 508] on p "Désabonné" at bounding box center [513, 506] width 220 height 10
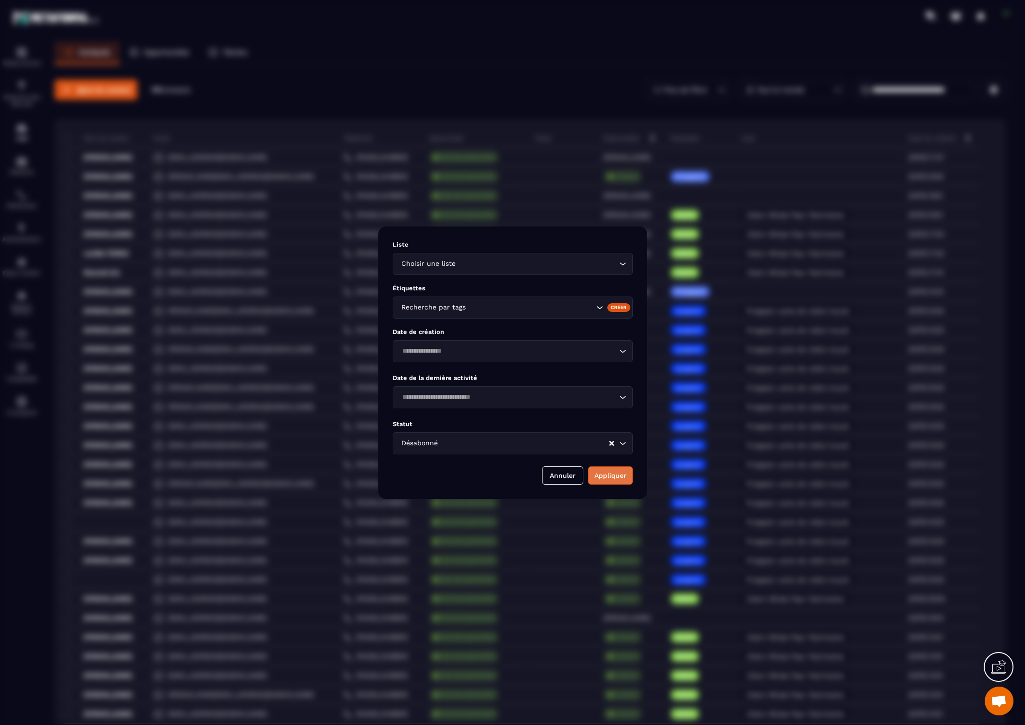
click at [611, 476] on button "Appliquer" at bounding box center [610, 476] width 45 height 18
